Goal: Information Seeking & Learning: Learn about a topic

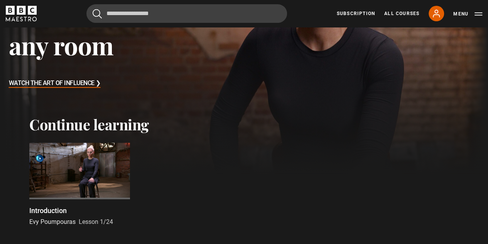
scroll to position [170, 0]
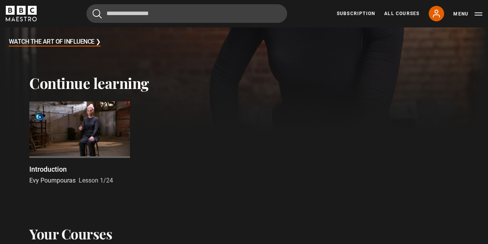
click at [92, 131] on div at bounding box center [79, 129] width 101 height 57
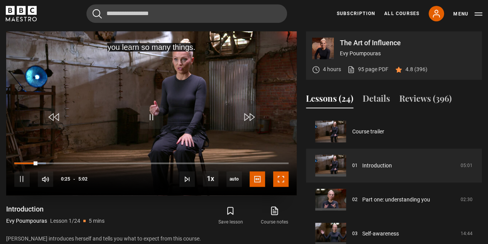
click at [282, 177] on span "Video Player" at bounding box center [280, 178] width 15 height 15
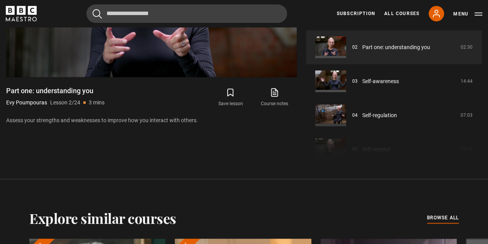
scroll to position [444, 0]
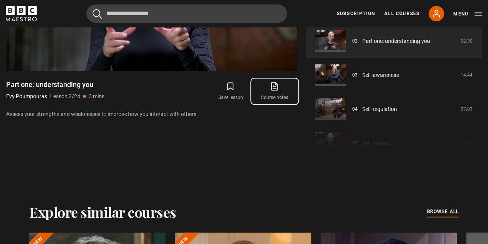
click at [273, 91] on link "Course notes opens in new tab" at bounding box center [275, 91] width 44 height 22
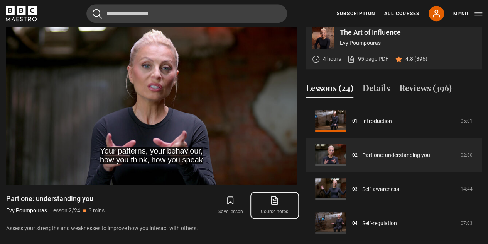
scroll to position [347, 0]
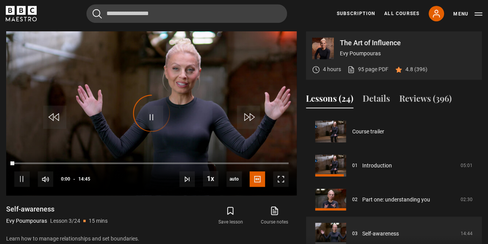
scroll to position [68, 0]
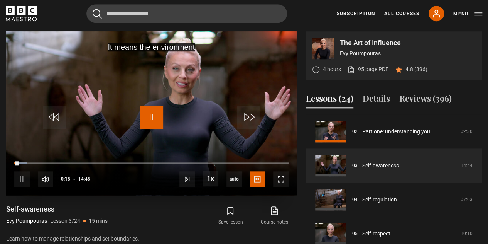
click at [144, 120] on span "Video Player" at bounding box center [151, 116] width 23 height 23
